Goal: Information Seeking & Learning: Learn about a topic

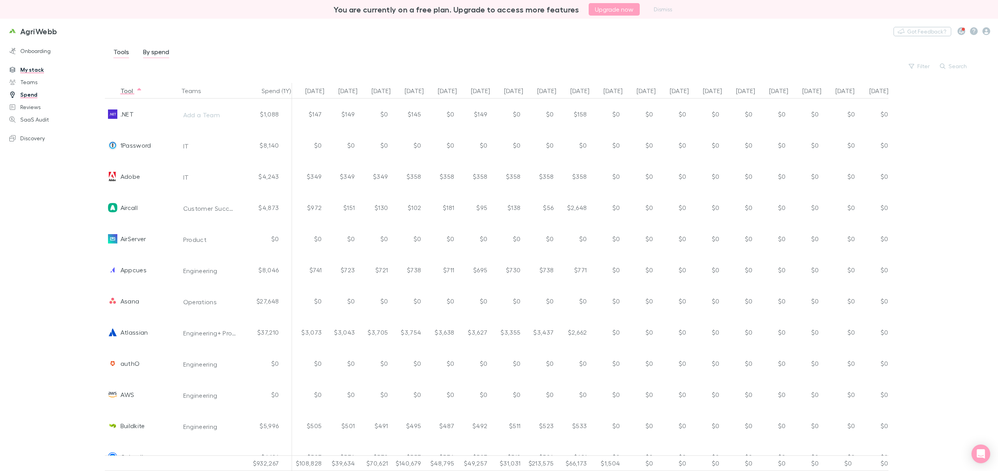
click at [309, 44] on div "Tools By spend Filter Search" at bounding box center [548, 62] width 899 height 42
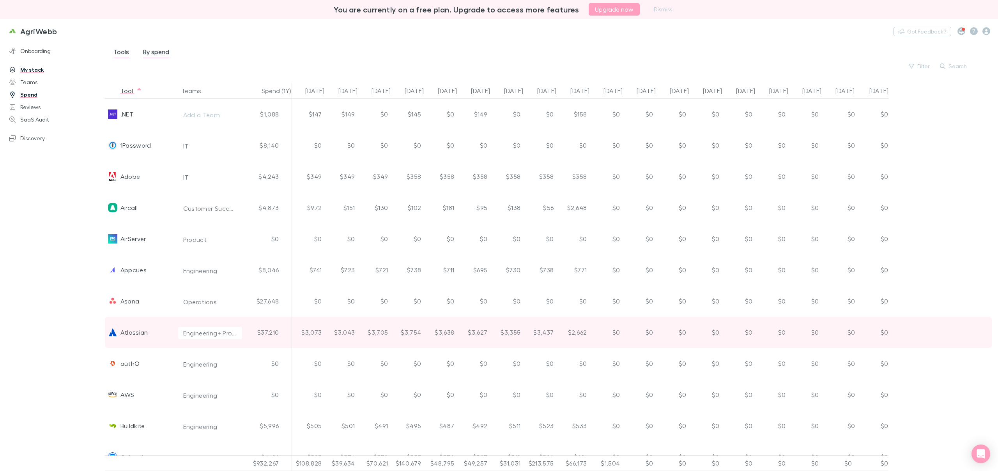
click at [149, 335] on div "Atlassian" at bounding box center [140, 332] width 70 height 31
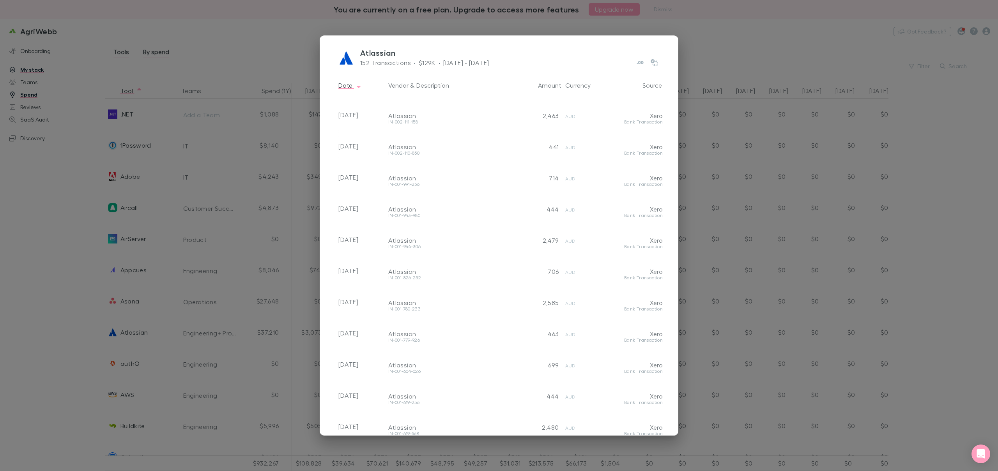
scroll to position [245, 0]
click at [690, 46] on div "Atlassian 152 Transactions · $129K · [DATE] - [DATE] Date Vendor & Description …" at bounding box center [499, 235] width 998 height 471
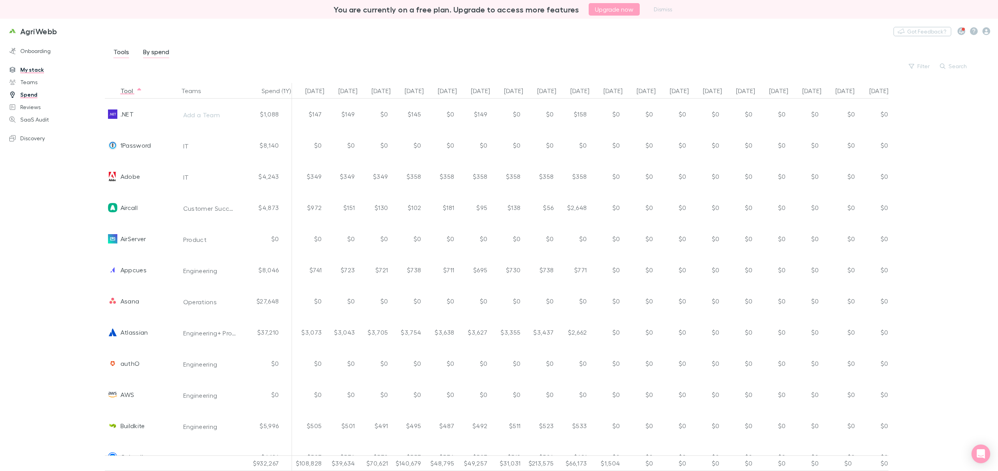
click at [824, 18] on div "You are currently on a free plan. Upgrade to access more features Upgrade now D…" at bounding box center [499, 9] width 998 height 19
